Goal: Information Seeking & Learning: Understand process/instructions

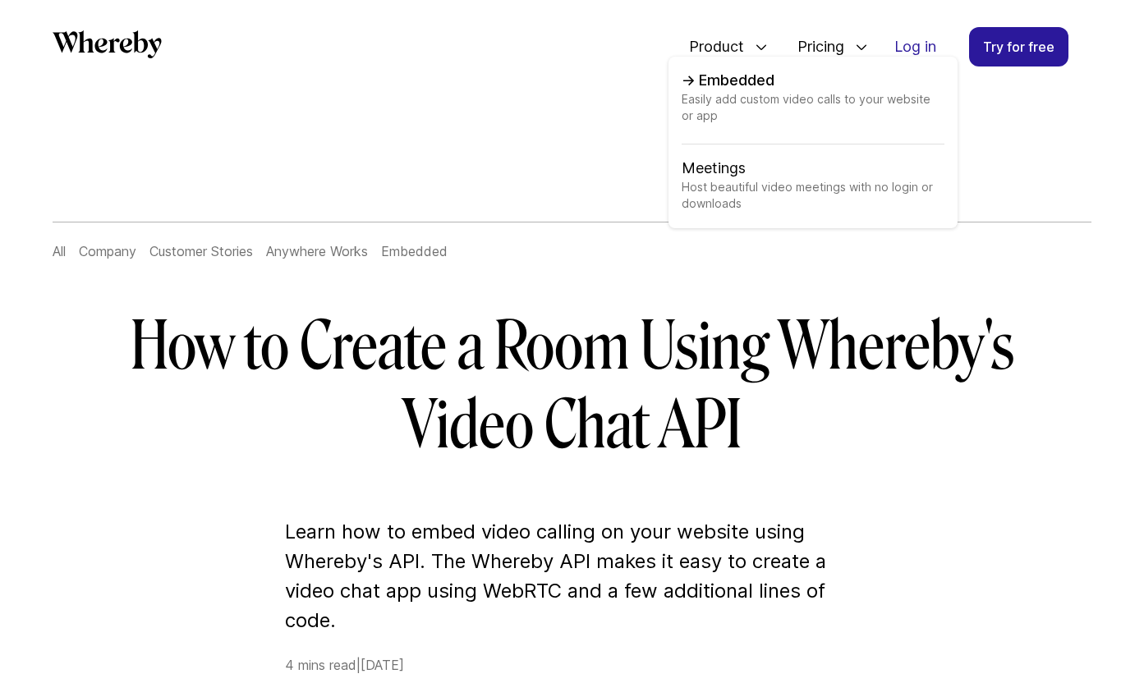
click at [710, 105] on span "Easily add custom video calls to your website or app" at bounding box center [813, 117] width 263 height 53
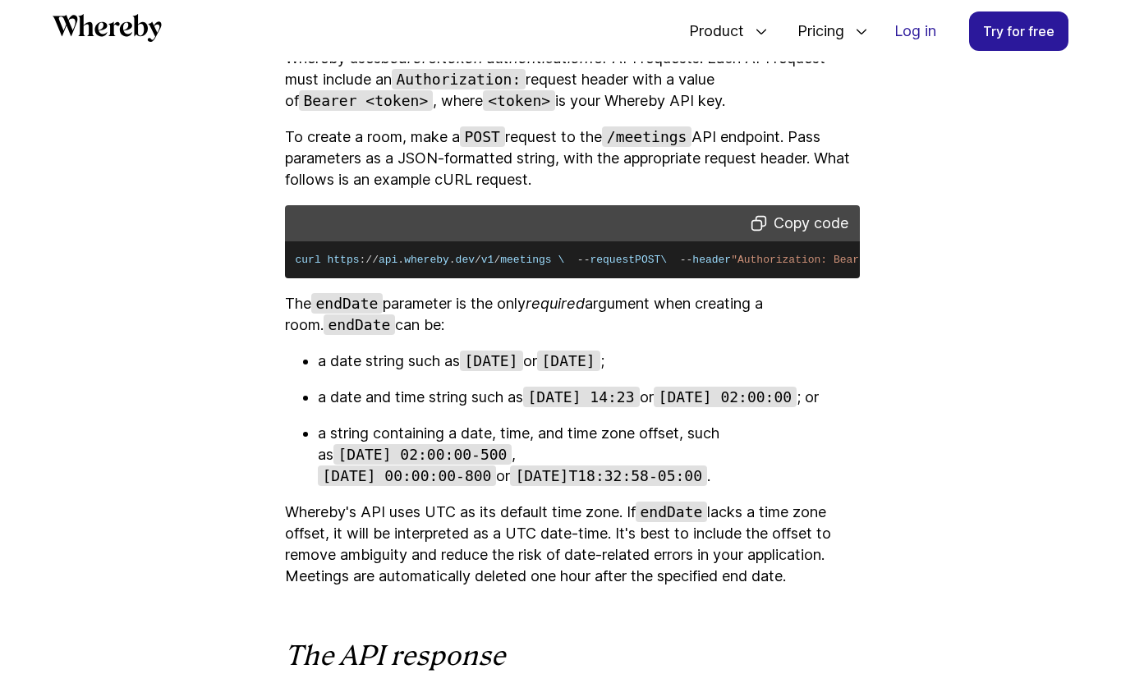
scroll to position [2461, 0]
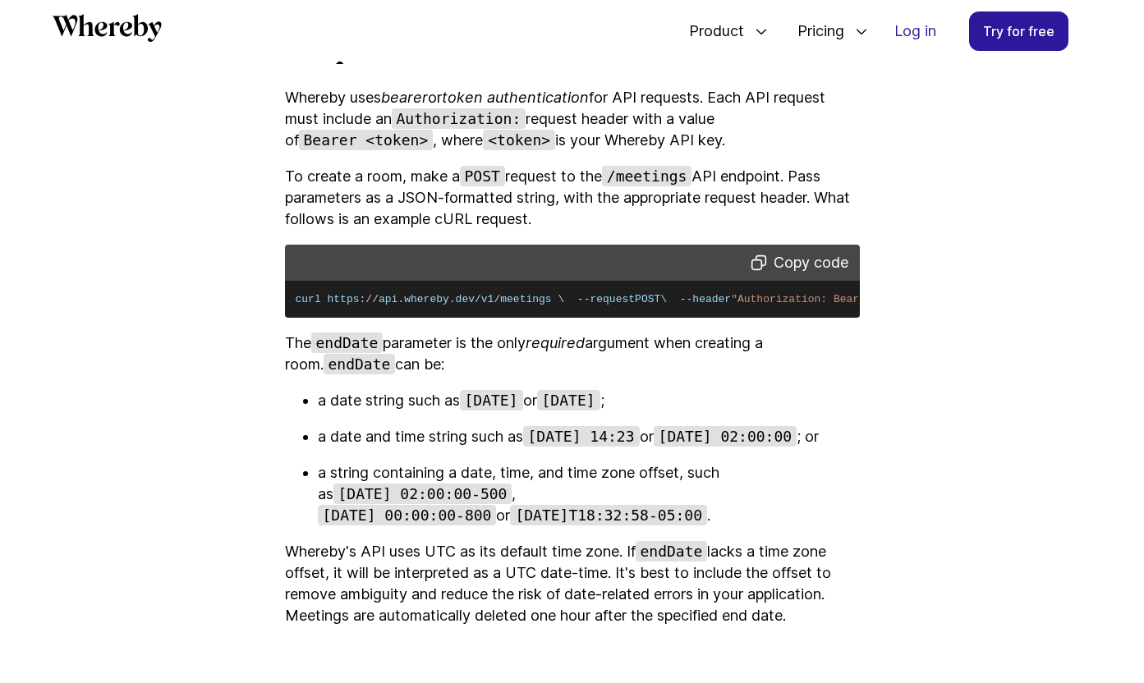
drag, startPoint x: 639, startPoint y: 366, endPoint x: 588, endPoint y: 284, distance: 95.9
click at [587, 285] on pre "curl https : / / api . whereby . dev / v1 / meetings \ -- request POST \ -- hea…" at bounding box center [572, 300] width 575 height 38
copy code "curl https : / / api . whereby . dev / v1 / meetings \ -- request POST \ -- hea…"
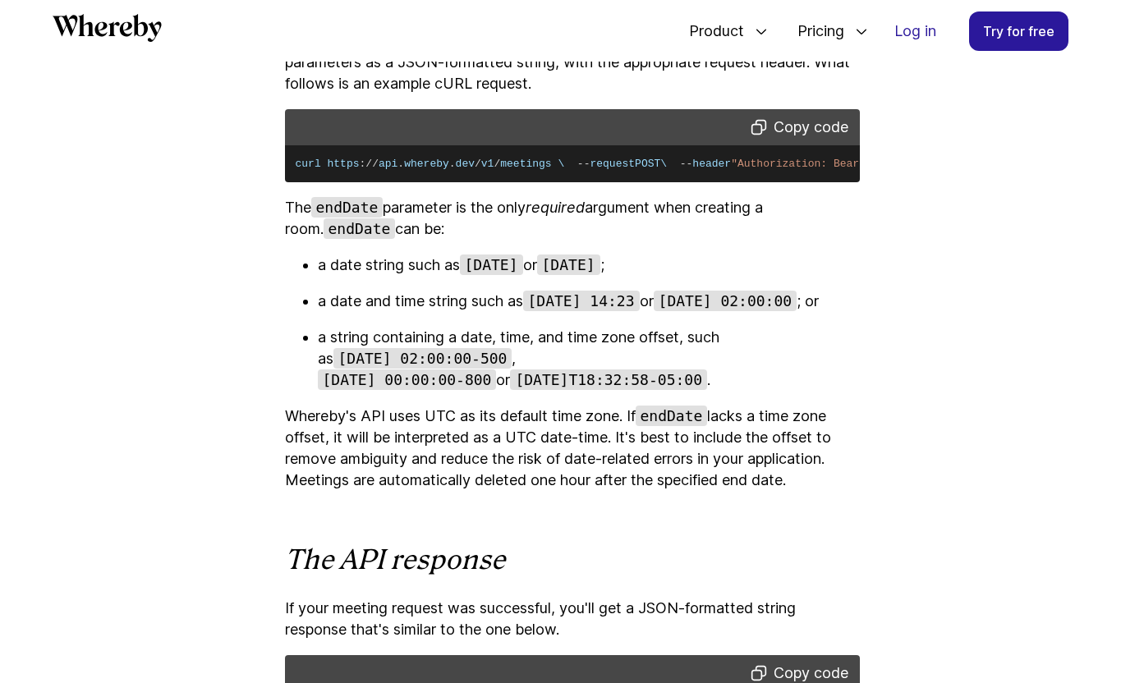
scroll to position [2556, 0]
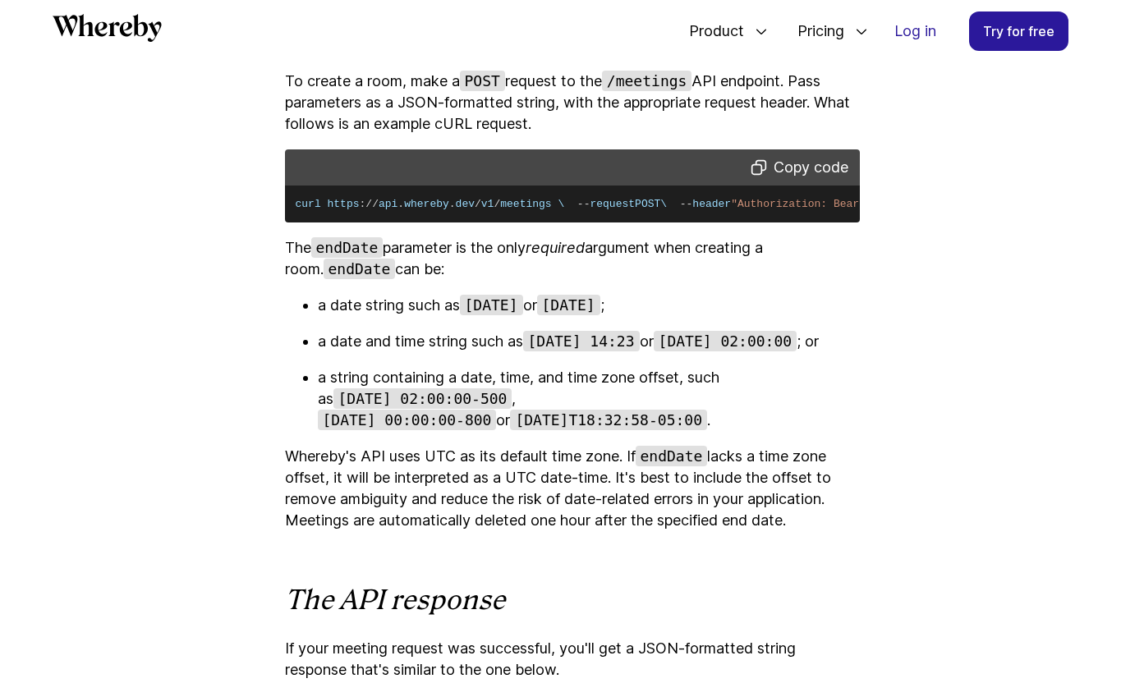
copy code "curl https : / / api . whereby . dev / v1 / meetings \ -- request POST \ -- hea…"
